Goal: Task Accomplishment & Management: Use online tool/utility

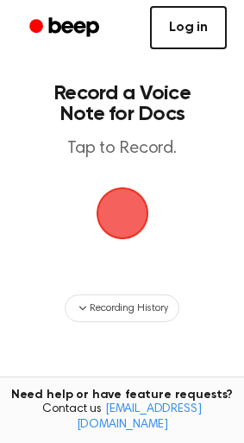
click at [186, 31] on link "Log in" at bounding box center [188, 27] width 77 height 43
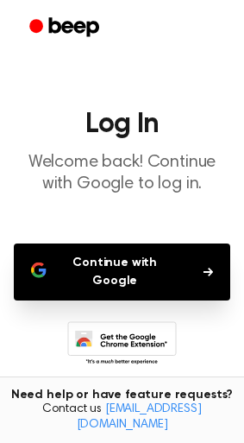
click at [152, 263] on button "Continue with Google" at bounding box center [122, 272] width 217 height 57
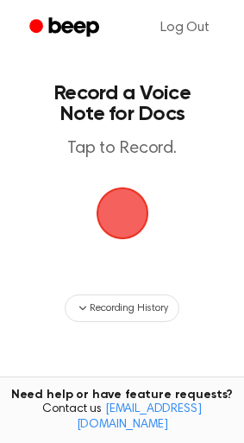
click at [121, 218] on span "button" at bounding box center [122, 213] width 74 height 74
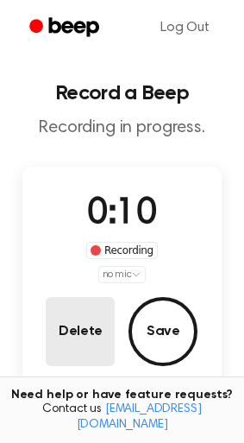
click at [46, 340] on button "Delete" at bounding box center [80, 331] width 69 height 69
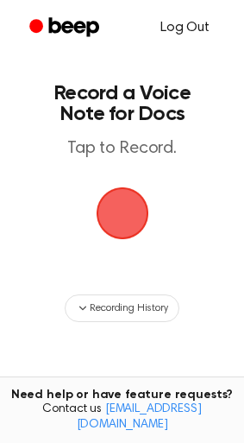
click at [175, 22] on link "Log Out" at bounding box center [185, 27] width 84 height 41
